Goal: Information Seeking & Learning: Check status

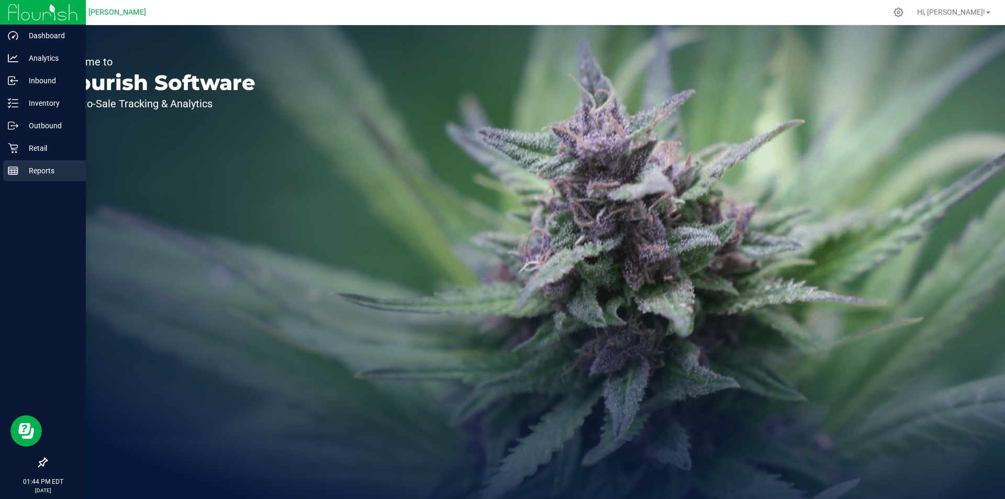
click at [36, 170] on p "Reports" at bounding box center [49, 170] width 63 height 13
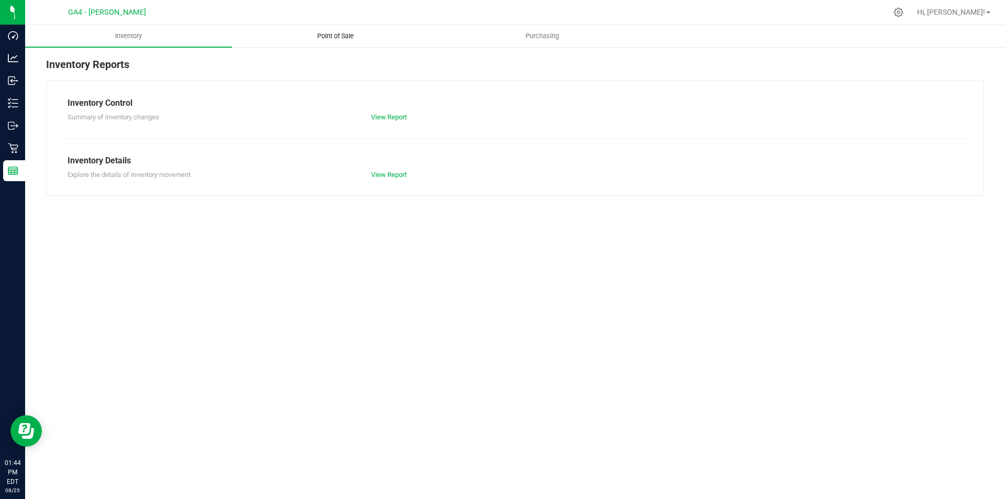
click at [335, 34] on span "Point of Sale" at bounding box center [335, 35] width 65 height 9
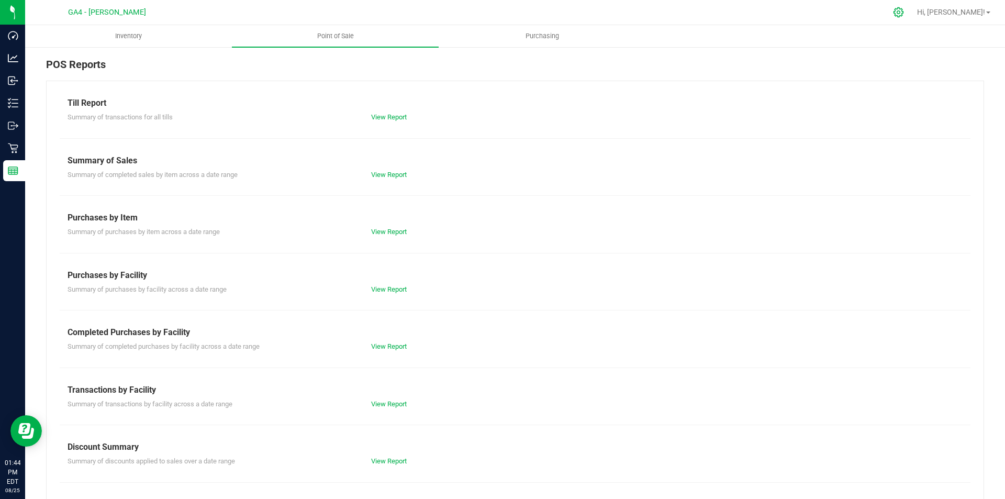
click at [904, 10] on icon at bounding box center [898, 12] width 11 height 11
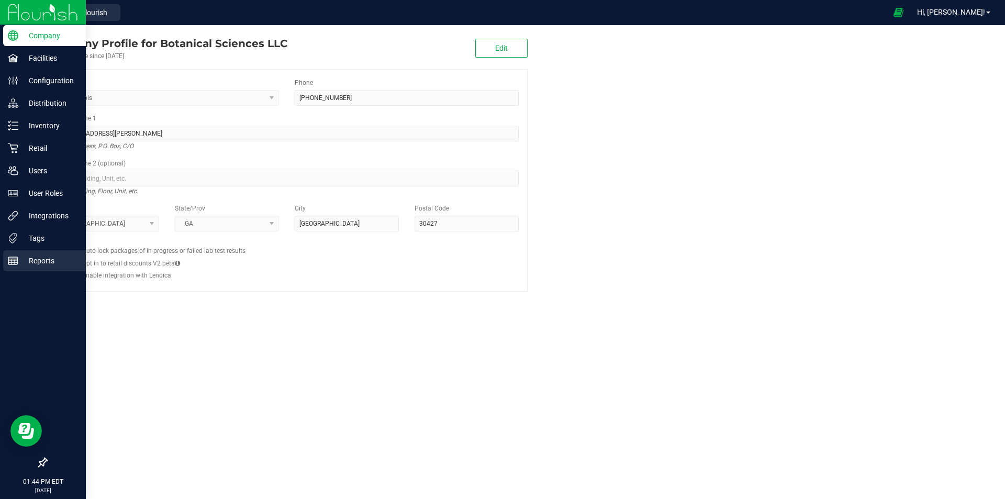
click at [38, 256] on p "Reports" at bounding box center [49, 260] width 63 height 13
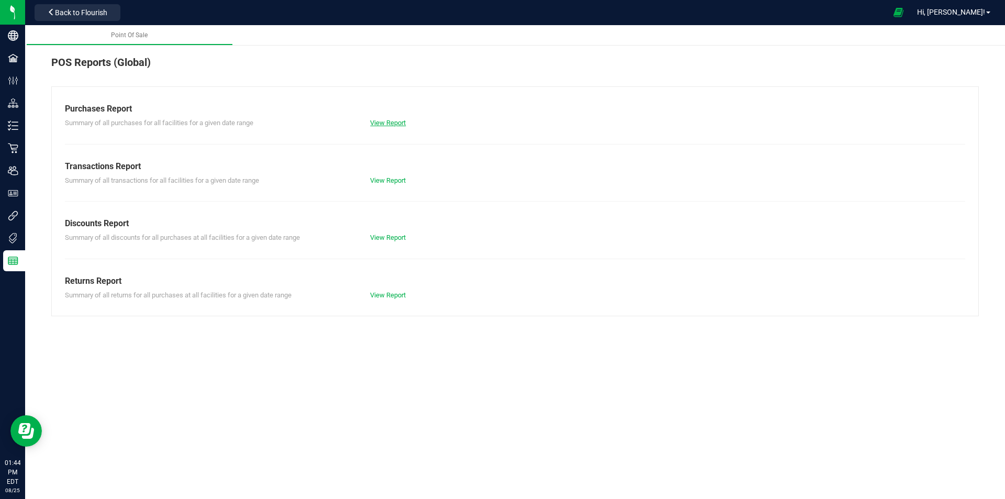
click at [384, 122] on link "View Report" at bounding box center [388, 123] width 36 height 8
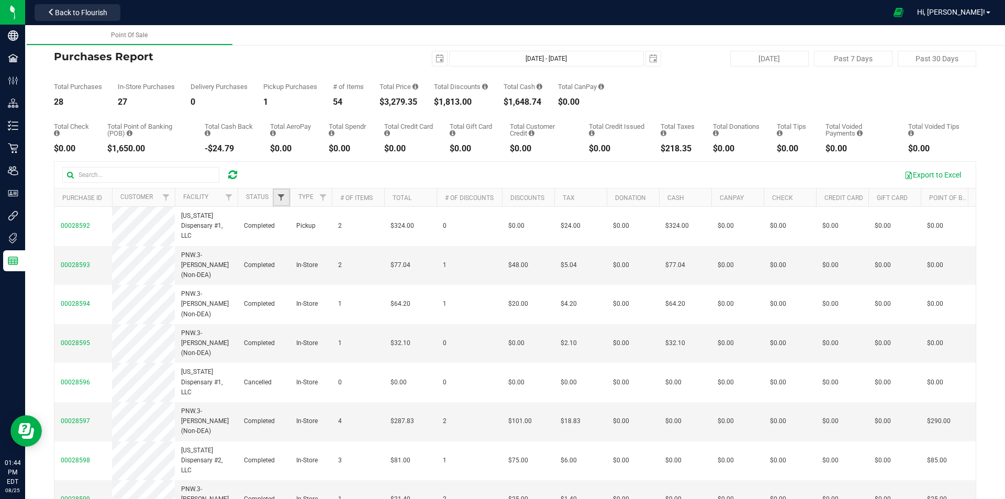
click at [278, 199] on span "Filter" at bounding box center [281, 197] width 8 height 8
click at [285, 271] on input "Completed" at bounding box center [286, 270] width 7 height 7
checkbox input "true"
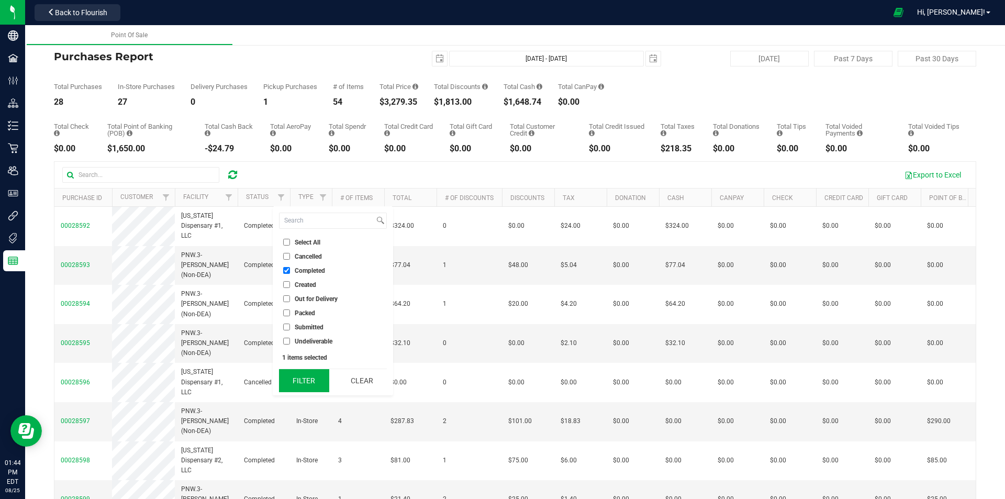
click at [311, 384] on button "Filter" at bounding box center [304, 380] width 50 height 23
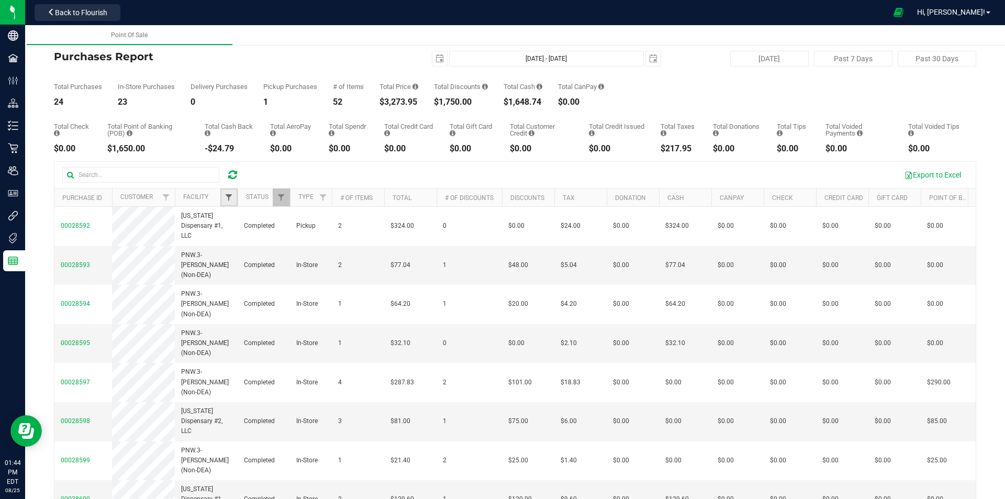
click at [230, 196] on span "Filter" at bounding box center [229, 197] width 8 height 8
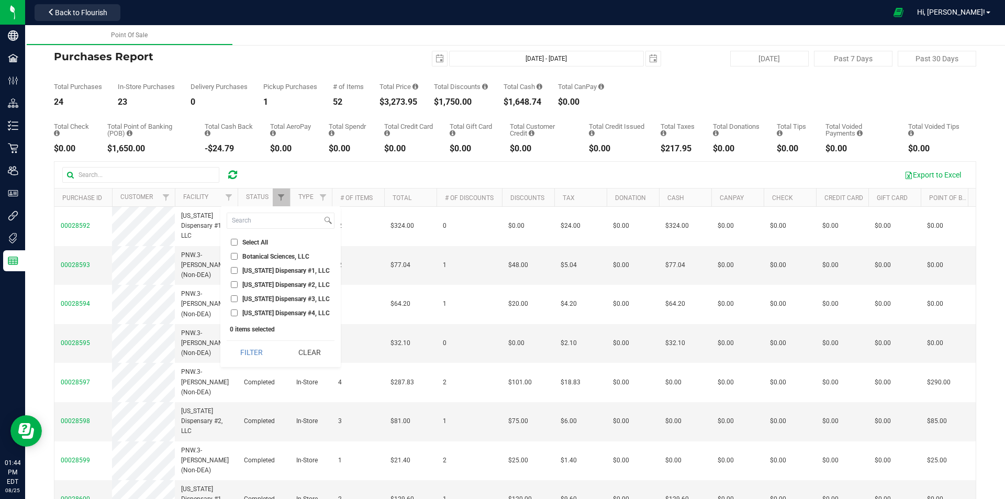
click at [236, 301] on input "[US_STATE] Dispensary #3, LLC" at bounding box center [234, 298] width 7 height 7
click at [251, 347] on button "Filter" at bounding box center [252, 352] width 50 height 23
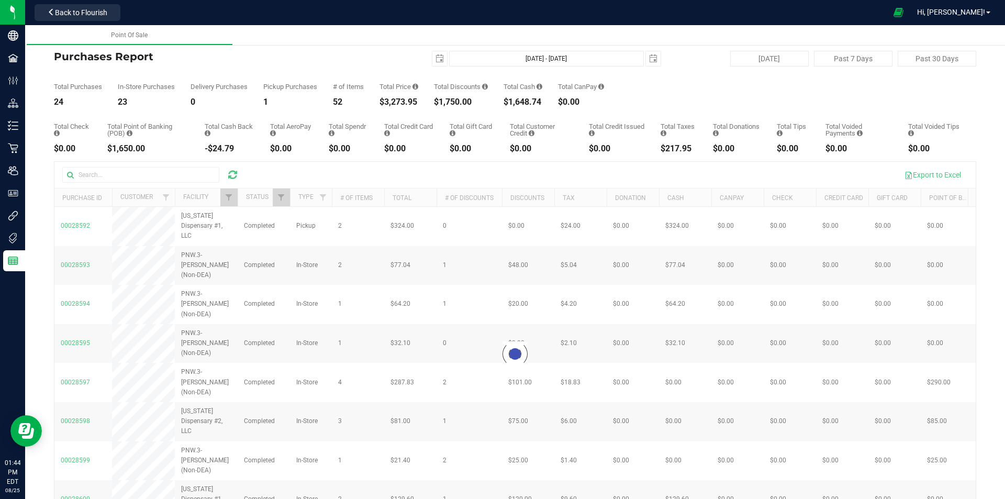
checkbox input "true"
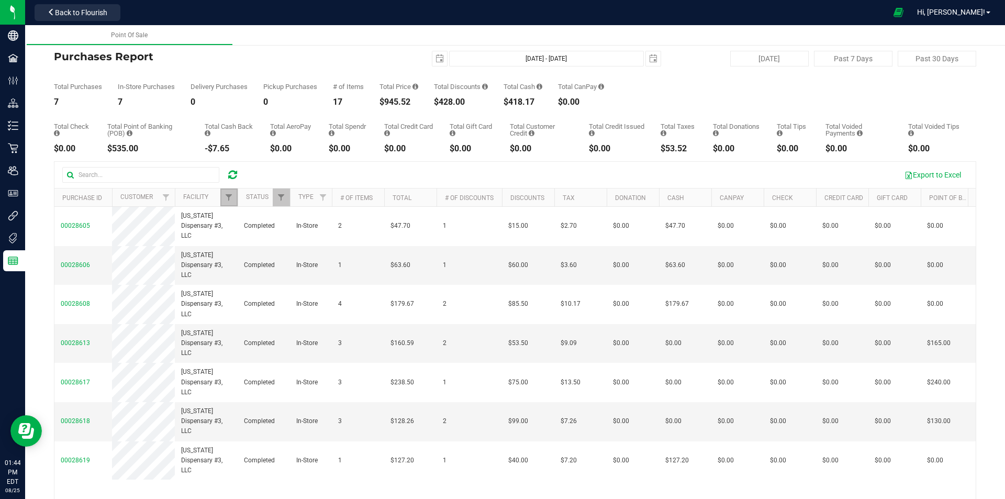
click at [228, 198] on span "Filter" at bounding box center [229, 197] width 8 height 8
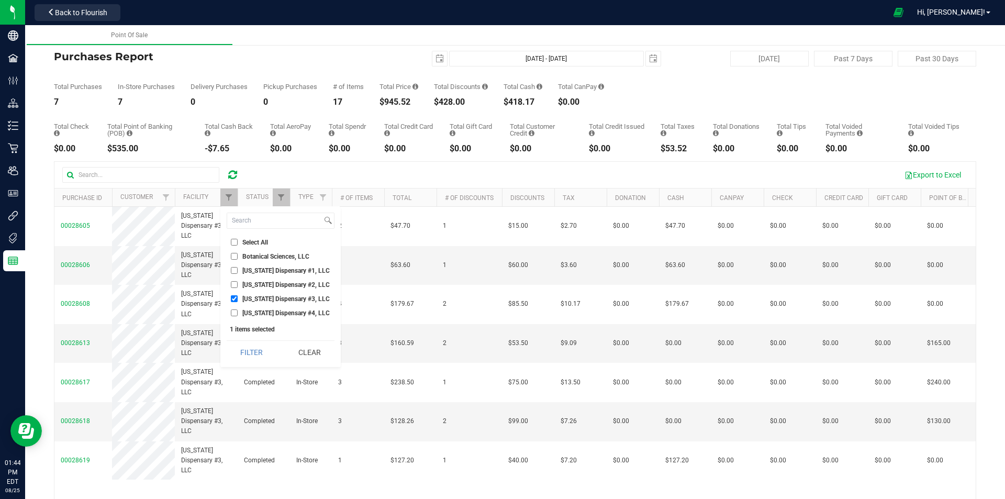
click at [235, 286] on input "[US_STATE] Dispensary #2, LLC" at bounding box center [234, 284] width 7 height 7
checkbox input "true"
click at [236, 299] on input "[US_STATE] Dispensary #3, LLC" at bounding box center [234, 298] width 7 height 7
checkbox input "false"
click at [245, 339] on div "Select All Botanical Sciences, LLC [US_STATE] Dispensary #1, LLC [US_STATE] Dis…" at bounding box center [280, 286] width 120 height 161
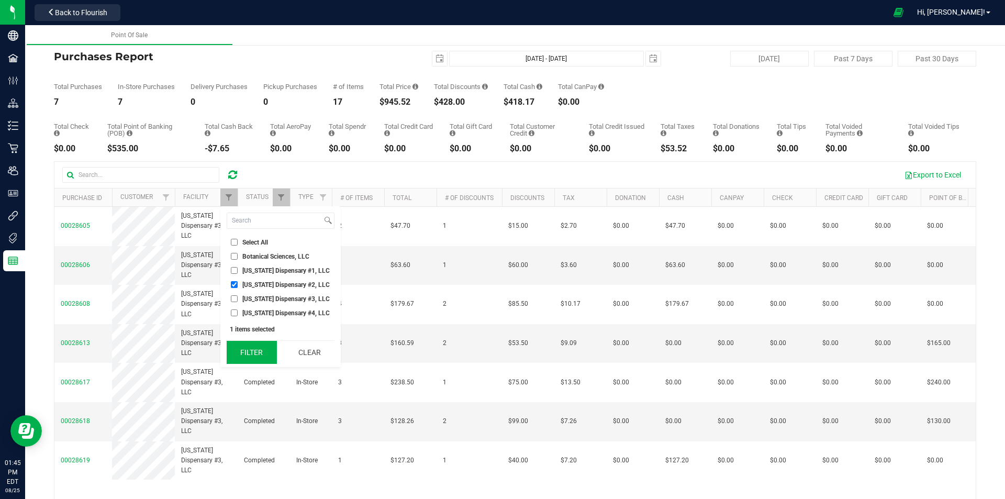
click at [246, 346] on button "Filter" at bounding box center [252, 352] width 50 height 23
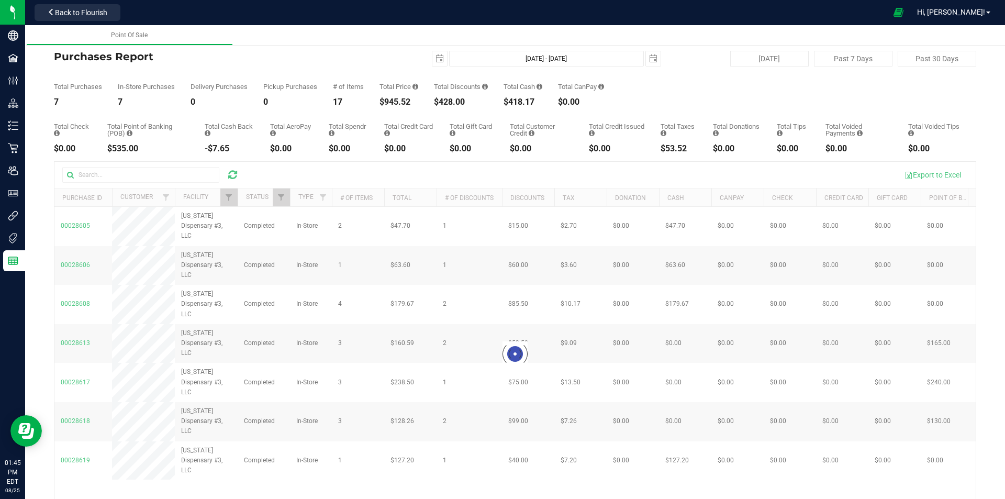
checkbox input "true"
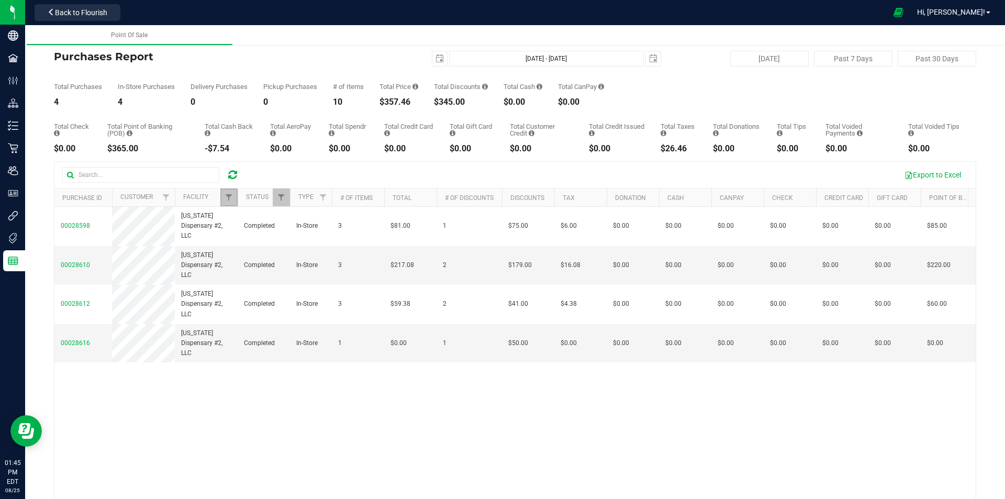
click at [230, 195] on span "Filter" at bounding box center [229, 197] width 8 height 8
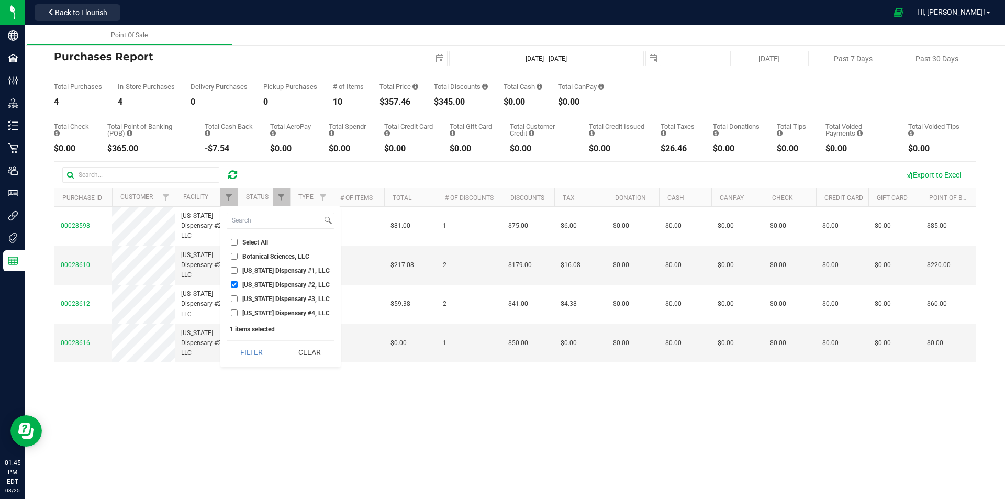
drag, startPoint x: 234, startPoint y: 270, endPoint x: 236, endPoint y: 277, distance: 7.9
click at [234, 270] on input "[US_STATE] Dispensary #1, LLC" at bounding box center [234, 270] width 7 height 7
checkbox input "true"
click at [237, 287] on input "[US_STATE] Dispensary #2, LLC" at bounding box center [234, 284] width 7 height 7
checkbox input "false"
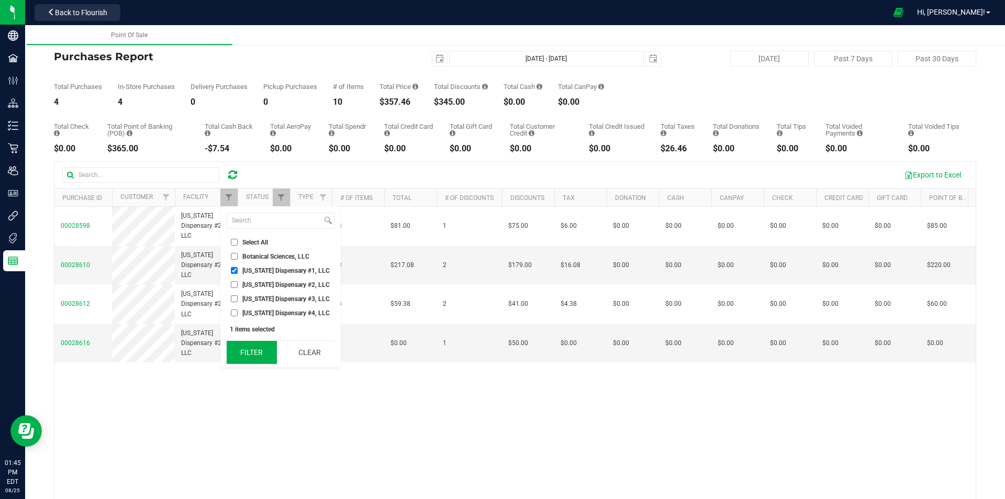
click at [263, 350] on button "Filter" at bounding box center [252, 352] width 50 height 23
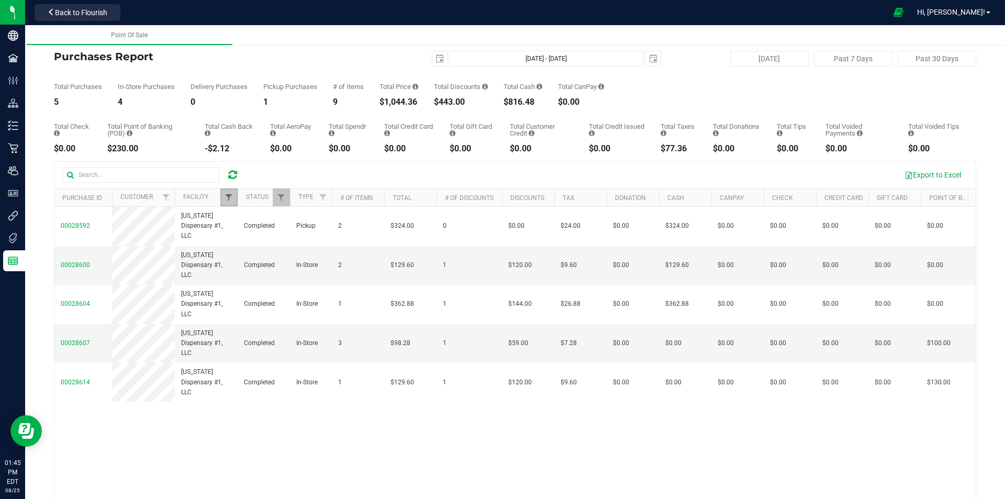
click at [226, 193] on span "Filter" at bounding box center [229, 197] width 8 height 8
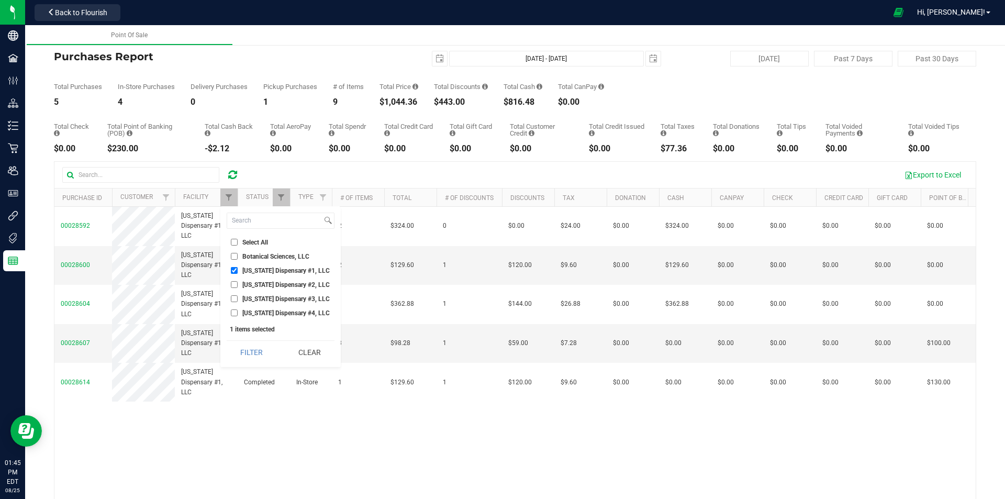
click at [235, 271] on input "[US_STATE] Dispensary #1, LLC" at bounding box center [234, 270] width 7 height 7
checkbox input "false"
click at [235, 312] on input "[US_STATE] Dispensary #4, LLC" at bounding box center [234, 312] width 7 height 7
click at [252, 353] on button "Filter" at bounding box center [252, 352] width 50 height 23
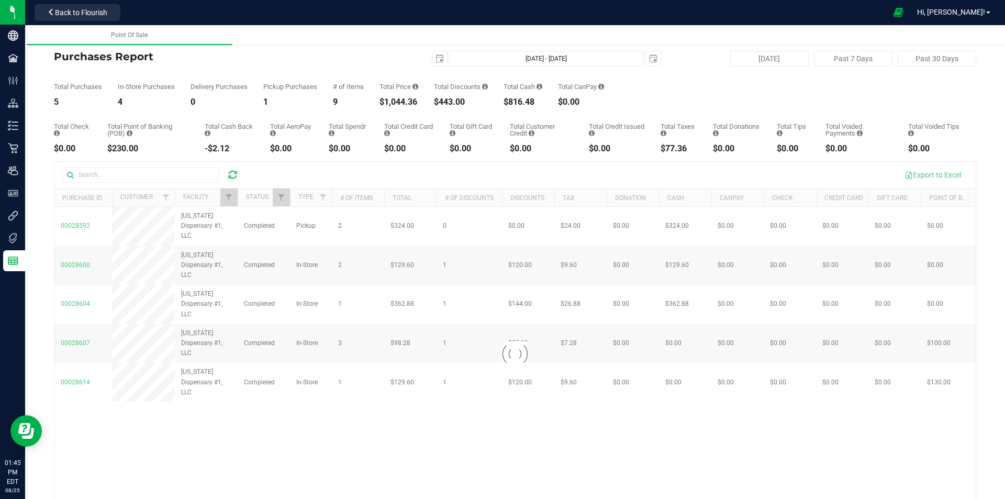
checkbox input "true"
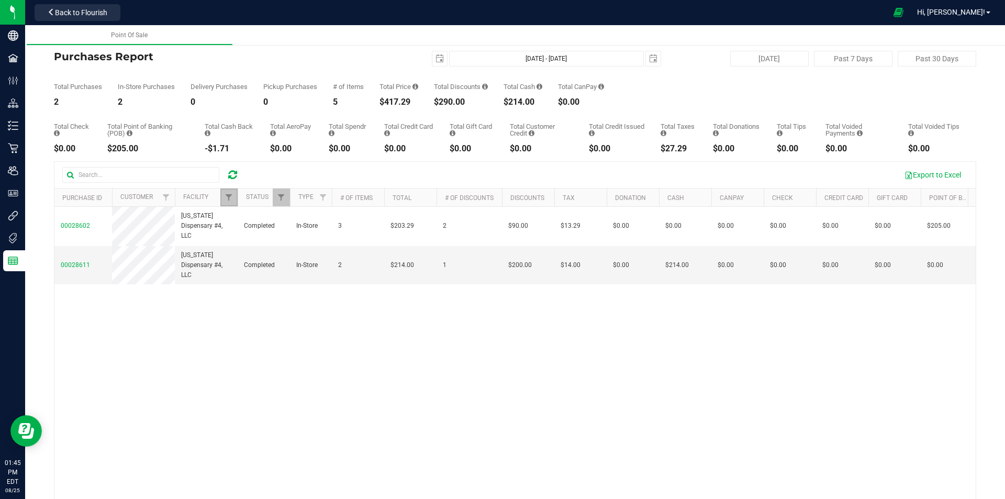
click at [233, 199] on link "Filter" at bounding box center [228, 197] width 17 height 18
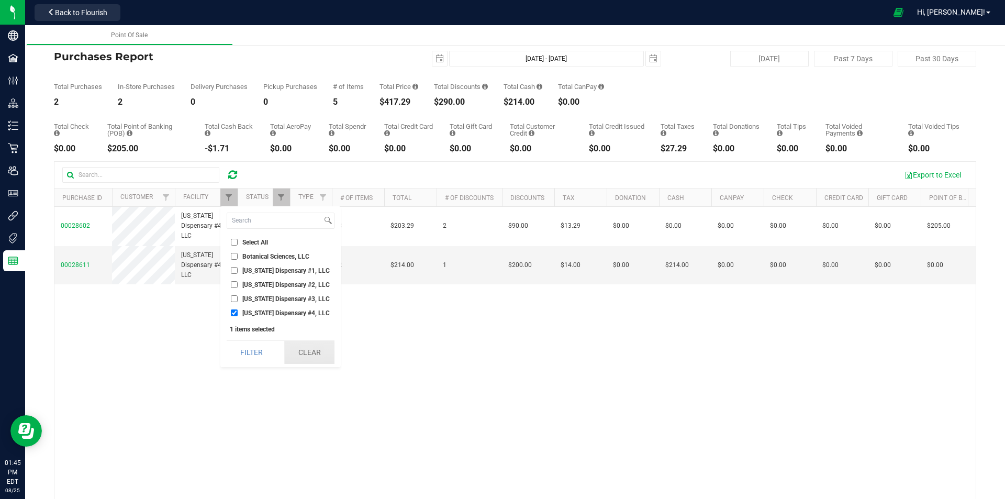
click at [303, 352] on button "Clear" at bounding box center [309, 352] width 50 height 23
